Goal: Task Accomplishment & Management: Manage account settings

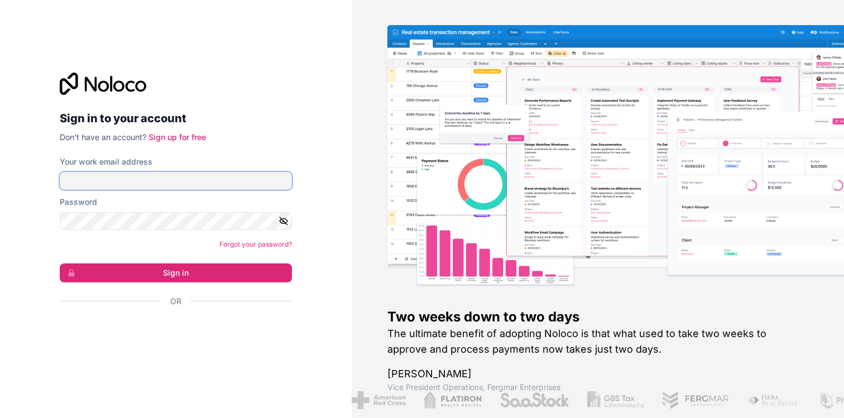
click at [123, 182] on input "Your work email address" at bounding box center [176, 181] width 232 height 18
type input "[EMAIL_ADDRESS][DOMAIN_NAME]"
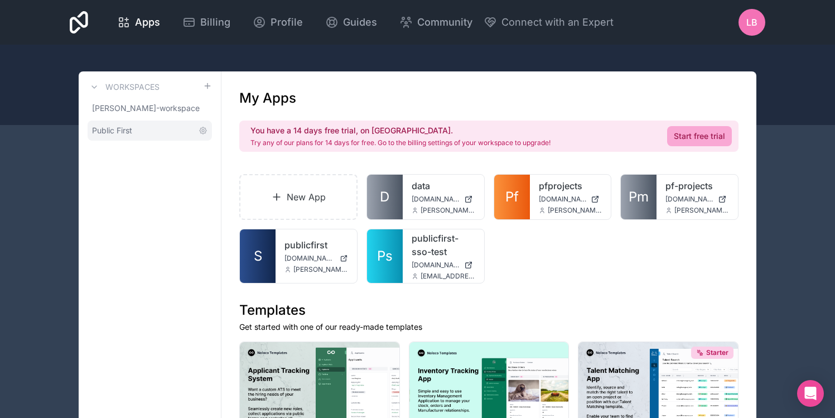
click at [136, 129] on link "Public First" at bounding box center [150, 131] width 124 height 20
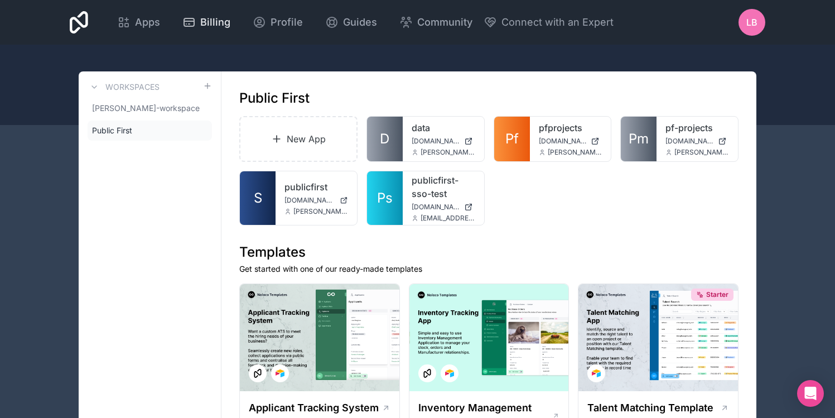
click at [199, 21] on div "Billing" at bounding box center [206, 23] width 48 height 16
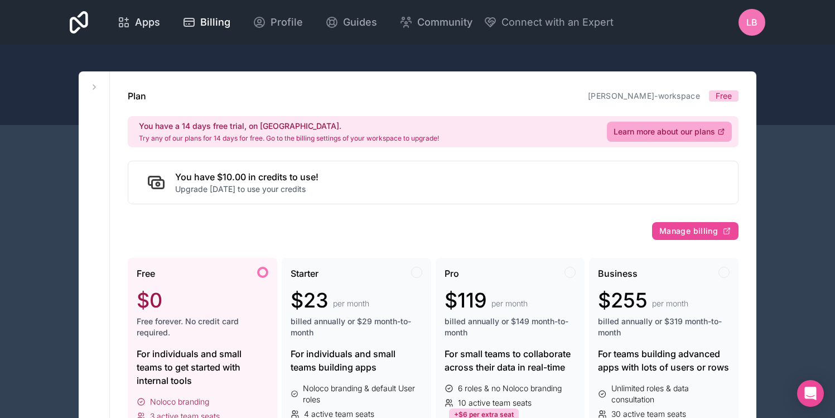
click at [147, 29] on span "Apps" at bounding box center [147, 23] width 25 height 16
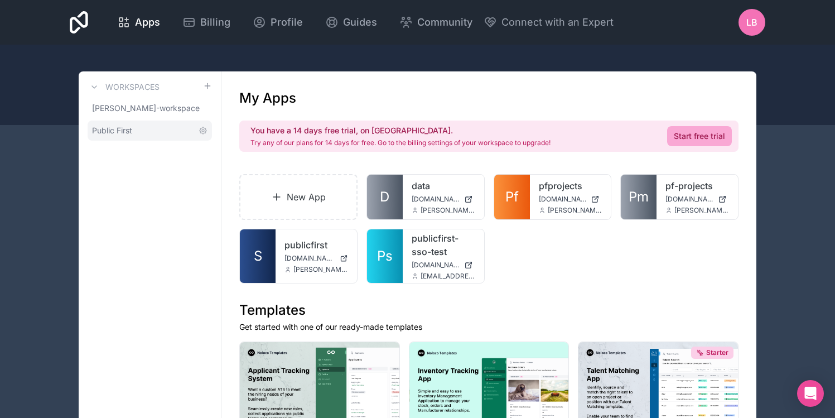
click at [116, 131] on span "Public First" at bounding box center [112, 130] width 40 height 11
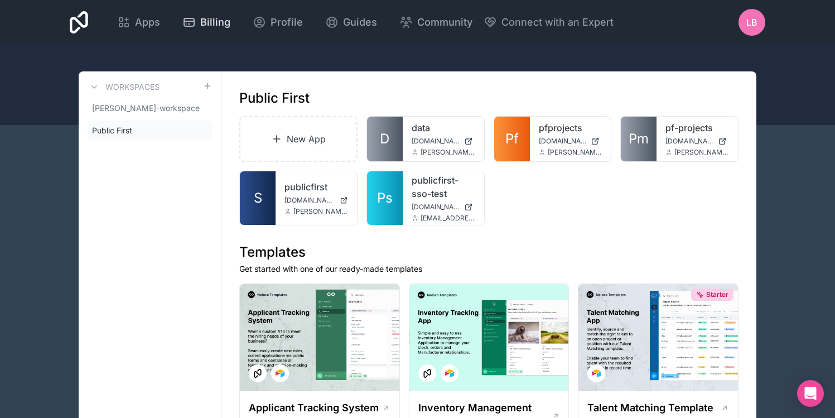
click at [196, 17] on div "Billing" at bounding box center [206, 23] width 48 height 16
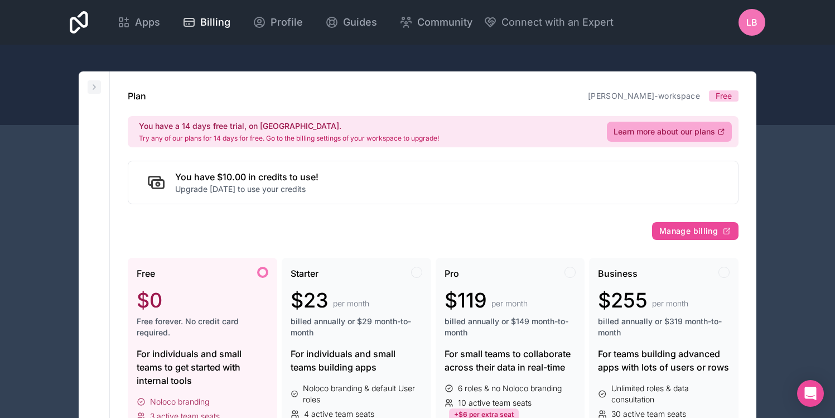
click at [94, 84] on icon at bounding box center [94, 87] width 9 height 9
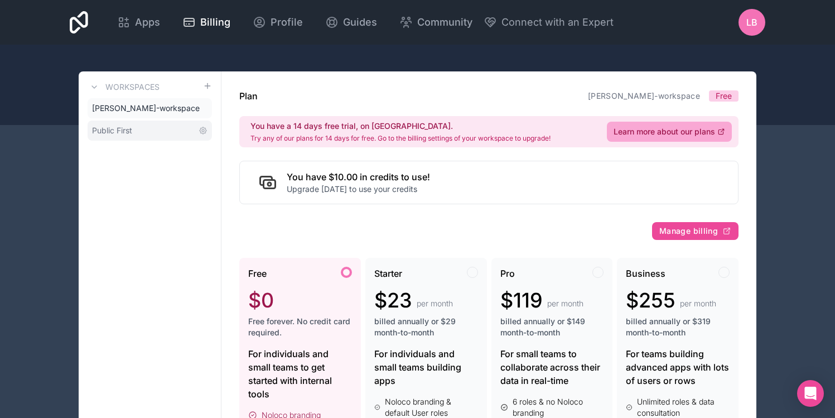
click at [127, 126] on span "Public First" at bounding box center [112, 130] width 40 height 11
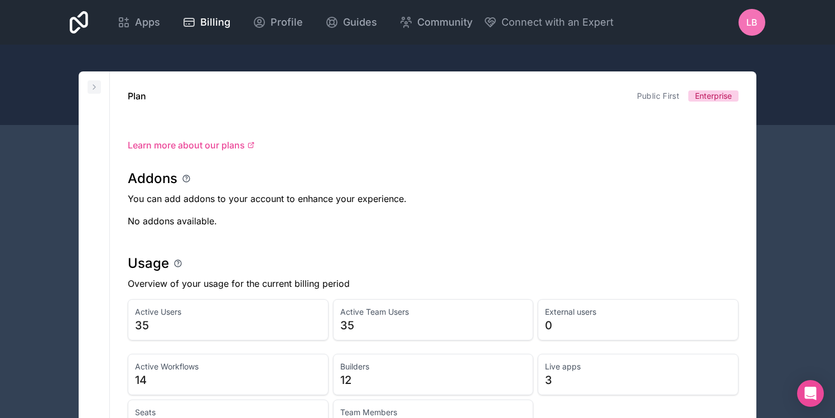
click at [94, 87] on icon at bounding box center [94, 87] width 9 height 9
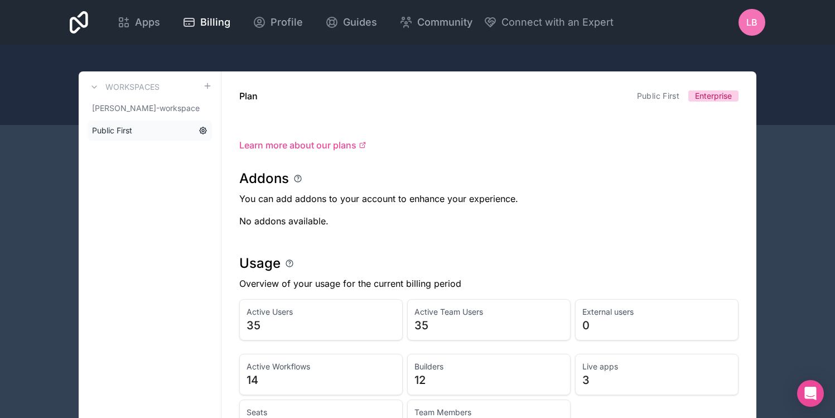
click at [202, 130] on icon at bounding box center [203, 130] width 9 height 9
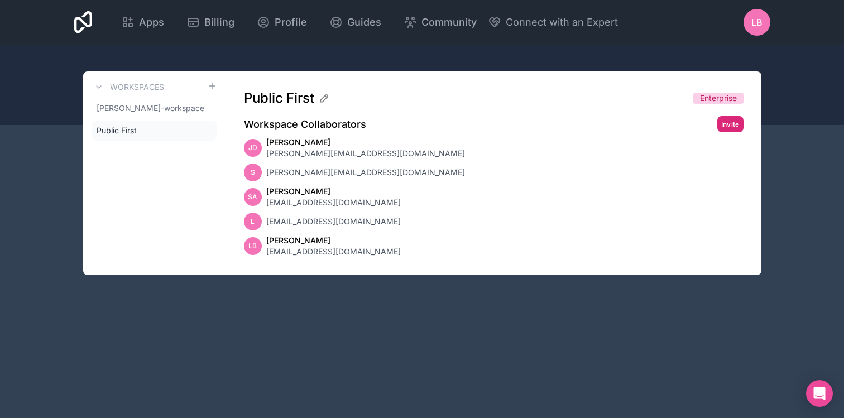
click at [736, 123] on button "Invite" at bounding box center [730, 124] width 26 height 16
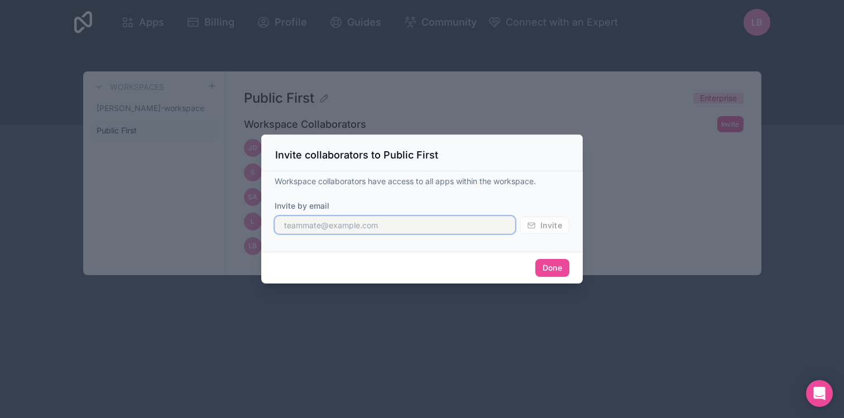
click at [365, 226] on input "text" at bounding box center [394, 225] width 240 height 18
drag, startPoint x: 359, startPoint y: 230, endPoint x: 243, endPoint y: 227, distance: 115.5
click at [243, 227] on div "Invite collaborators to Public First Workspace collaborators have access to all…" at bounding box center [422, 209] width 844 height 418
paste input ".[EMAIL_ADDRESS][DOMAIN_NAME]"
type input "[PERSON_NAME][EMAIL_ADDRESS][DOMAIN_NAME]"
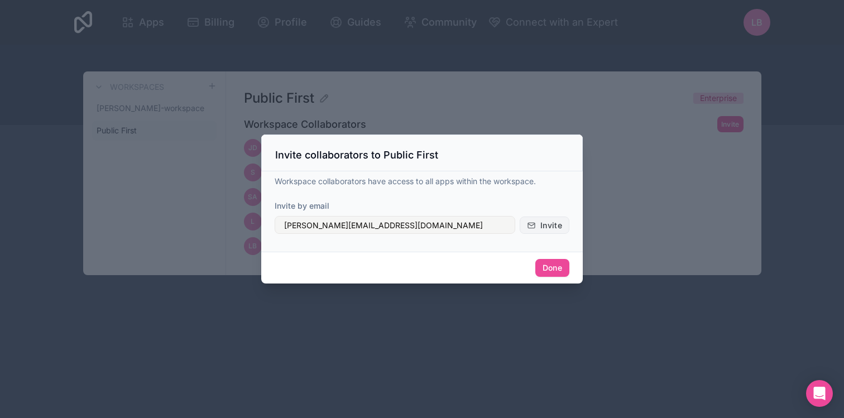
click at [540, 223] on span "Invite" at bounding box center [551, 225] width 22 height 10
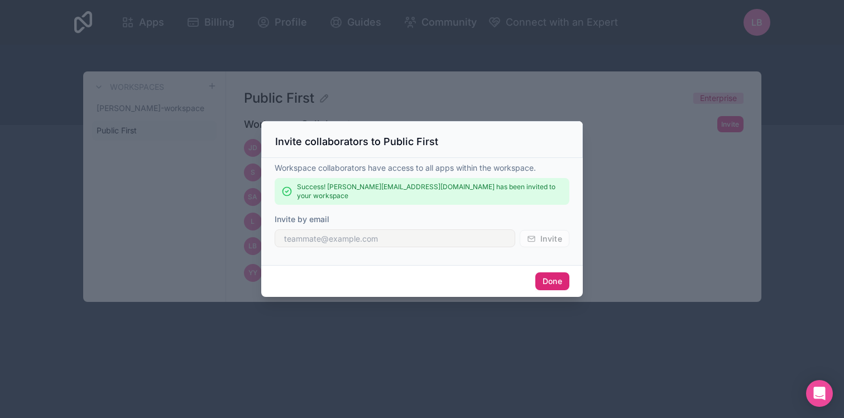
click at [549, 280] on button "Done" at bounding box center [552, 281] width 34 height 18
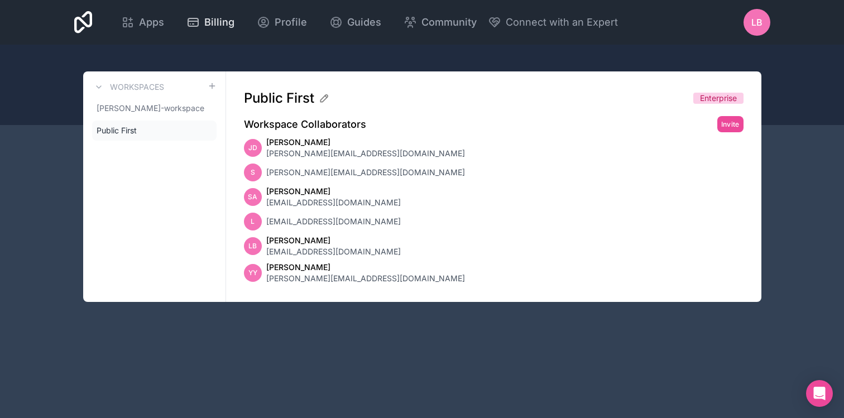
click at [192, 24] on icon at bounding box center [192, 24] width 1 height 0
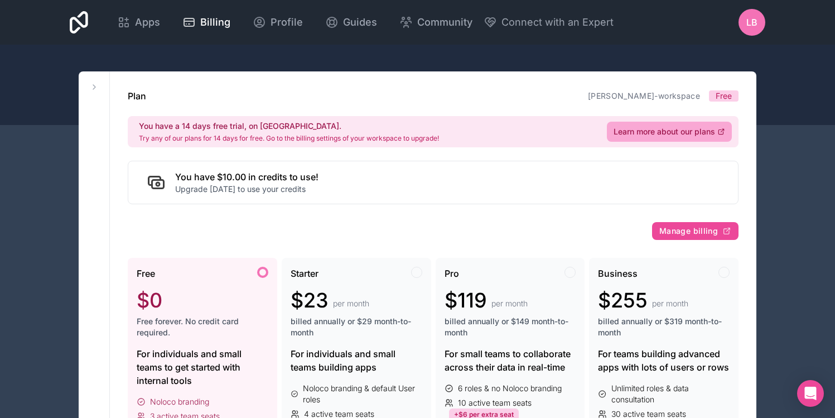
click at [451, 204] on div "You have $10.00 in credits to use! Upgrade [DATE] to use your credits" at bounding box center [433, 183] width 611 height 44
click at [93, 87] on icon at bounding box center [94, 87] width 9 height 9
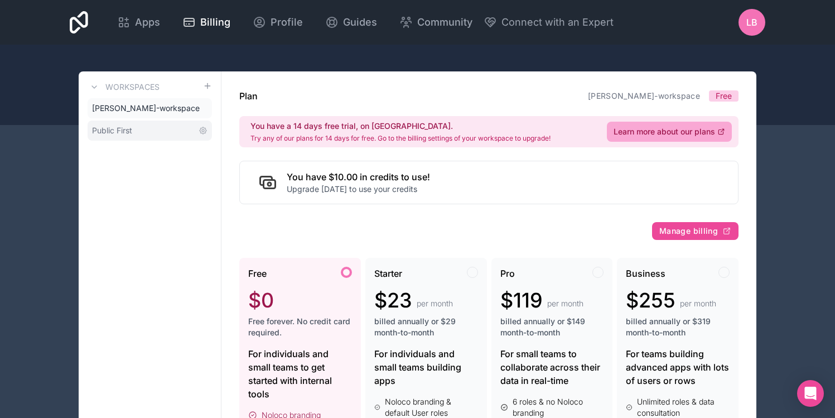
click at [125, 129] on span "Public First" at bounding box center [112, 130] width 40 height 11
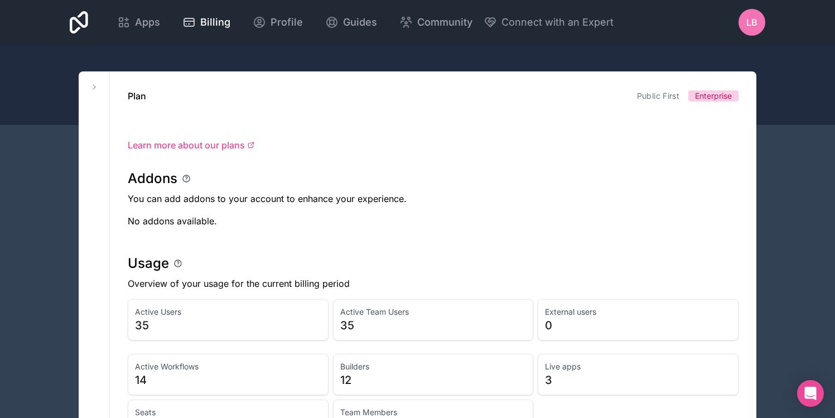
click at [80, 21] on icon at bounding box center [79, 22] width 18 height 22
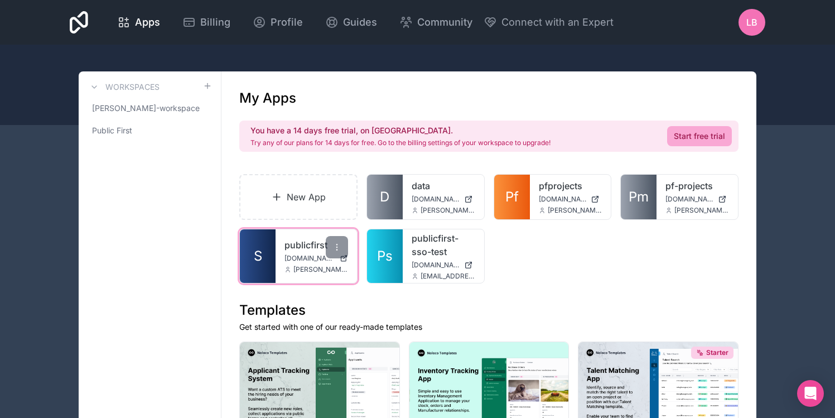
click at [297, 243] on link "publicfirst" at bounding box center [317, 244] width 64 height 13
